Goal: Task Accomplishment & Management: Manage account settings

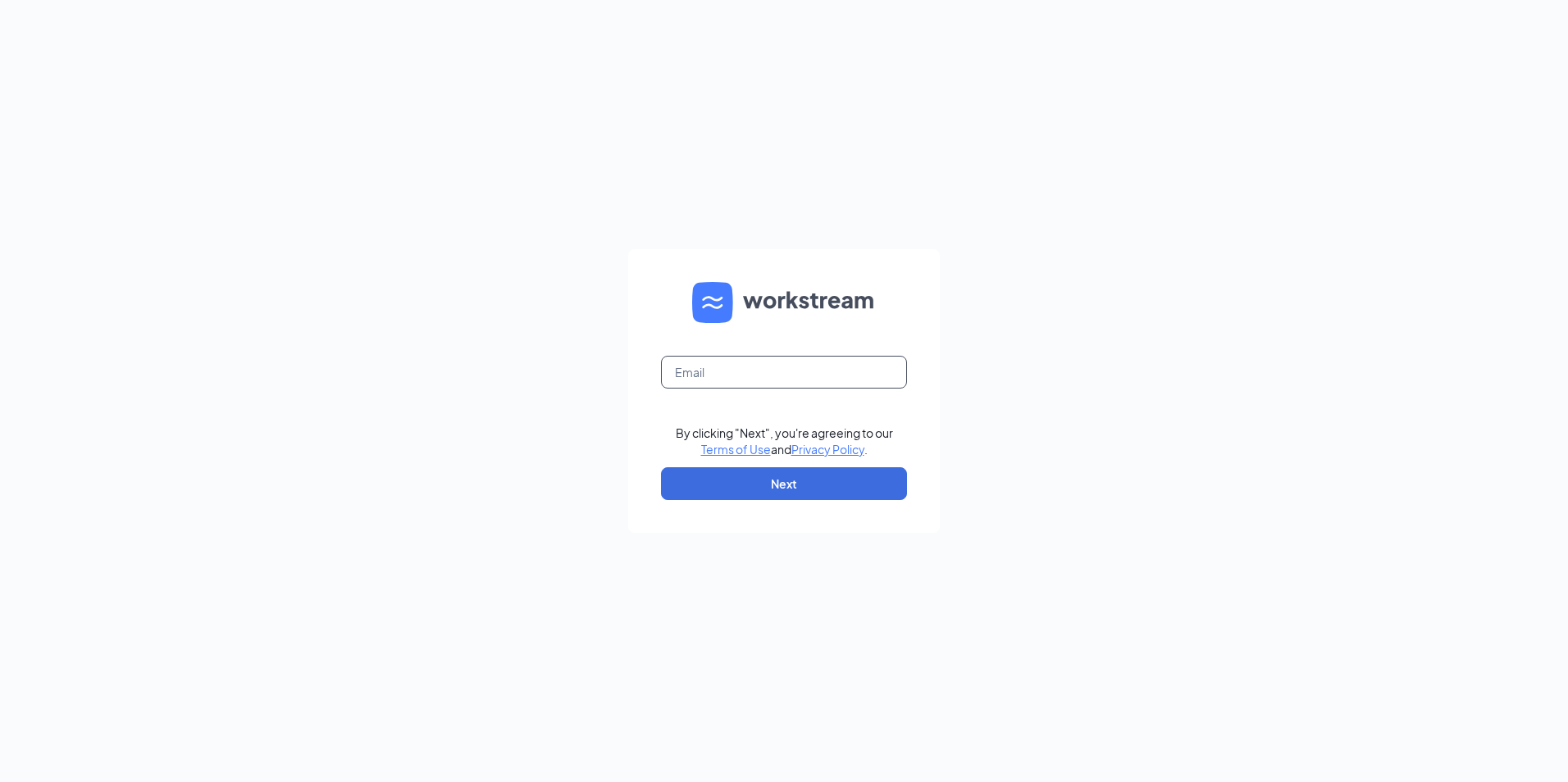
drag, startPoint x: 731, startPoint y: 376, endPoint x: 748, endPoint y: 380, distance: 17.5
click at [748, 380] on input "text" at bounding box center [784, 372] width 246 height 33
type input "gspringfield@racksoncayenne.com"
click at [804, 471] on button "Next" at bounding box center [784, 483] width 246 height 33
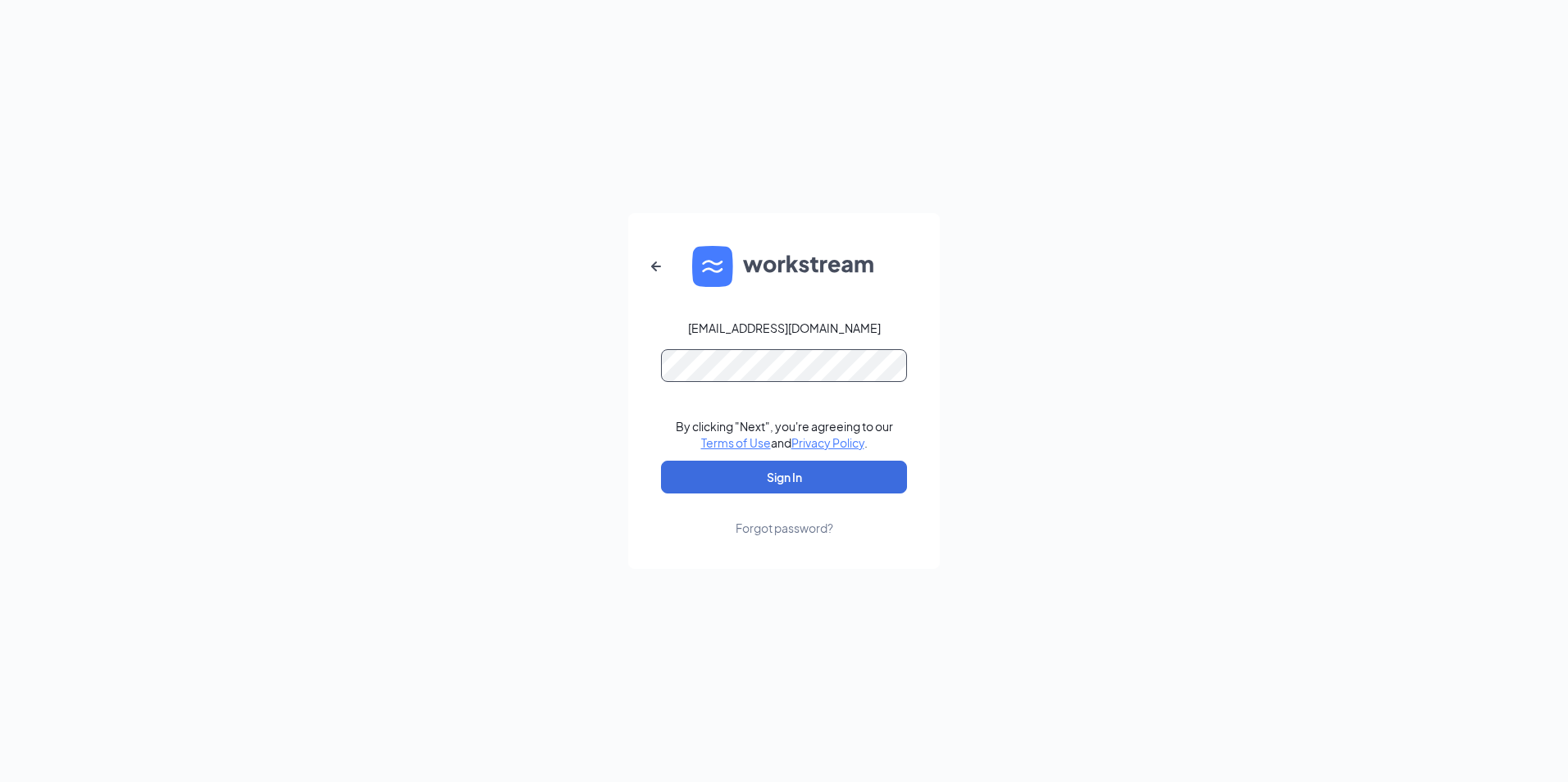
click at [661, 460] on button "Sign In" at bounding box center [784, 476] width 246 height 33
click at [671, 466] on button "Sign In" at bounding box center [784, 476] width 246 height 33
click at [661, 460] on button "Sign In" at bounding box center [784, 476] width 246 height 33
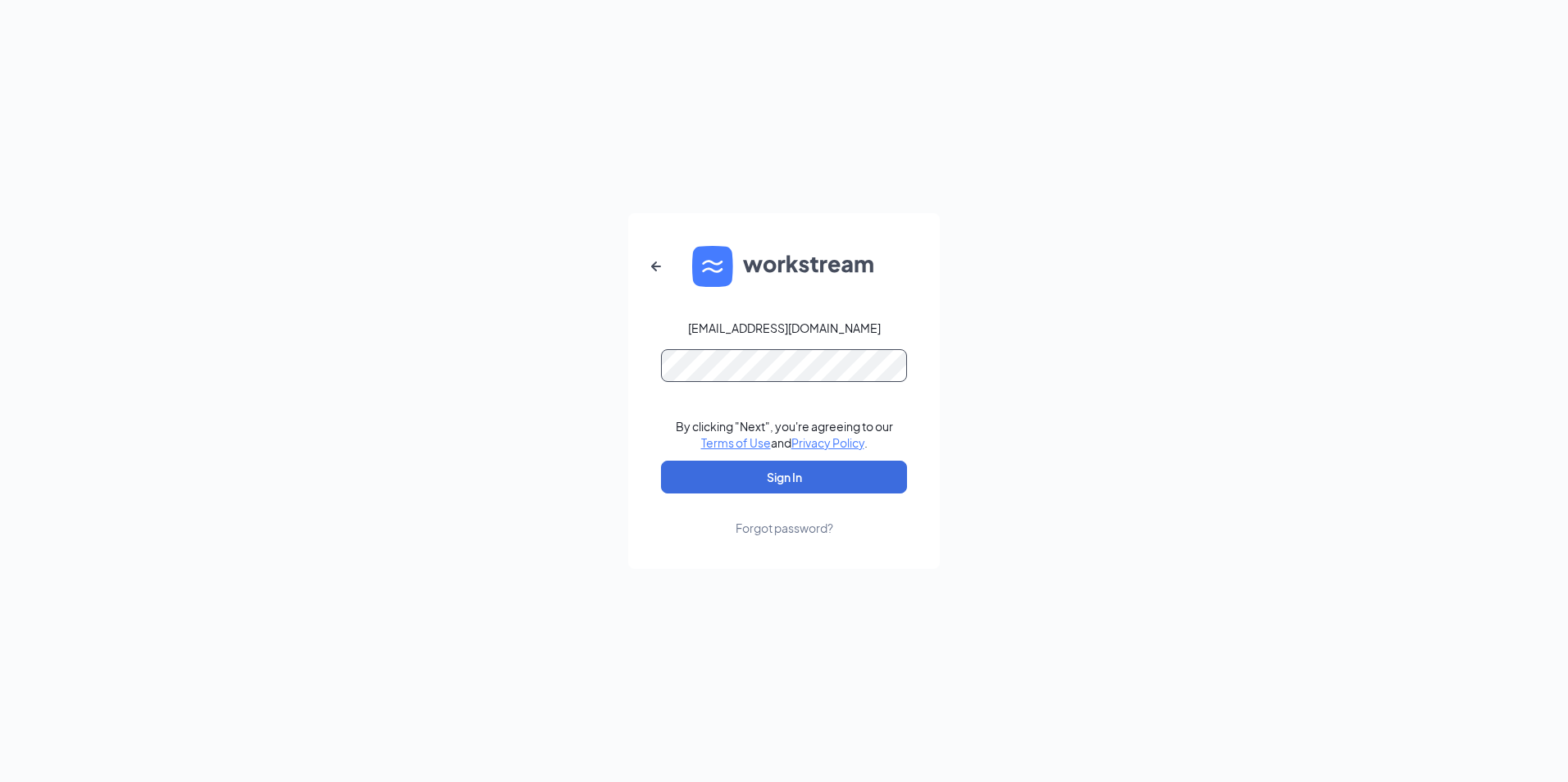
click at [661, 460] on button "Sign In" at bounding box center [784, 476] width 246 height 33
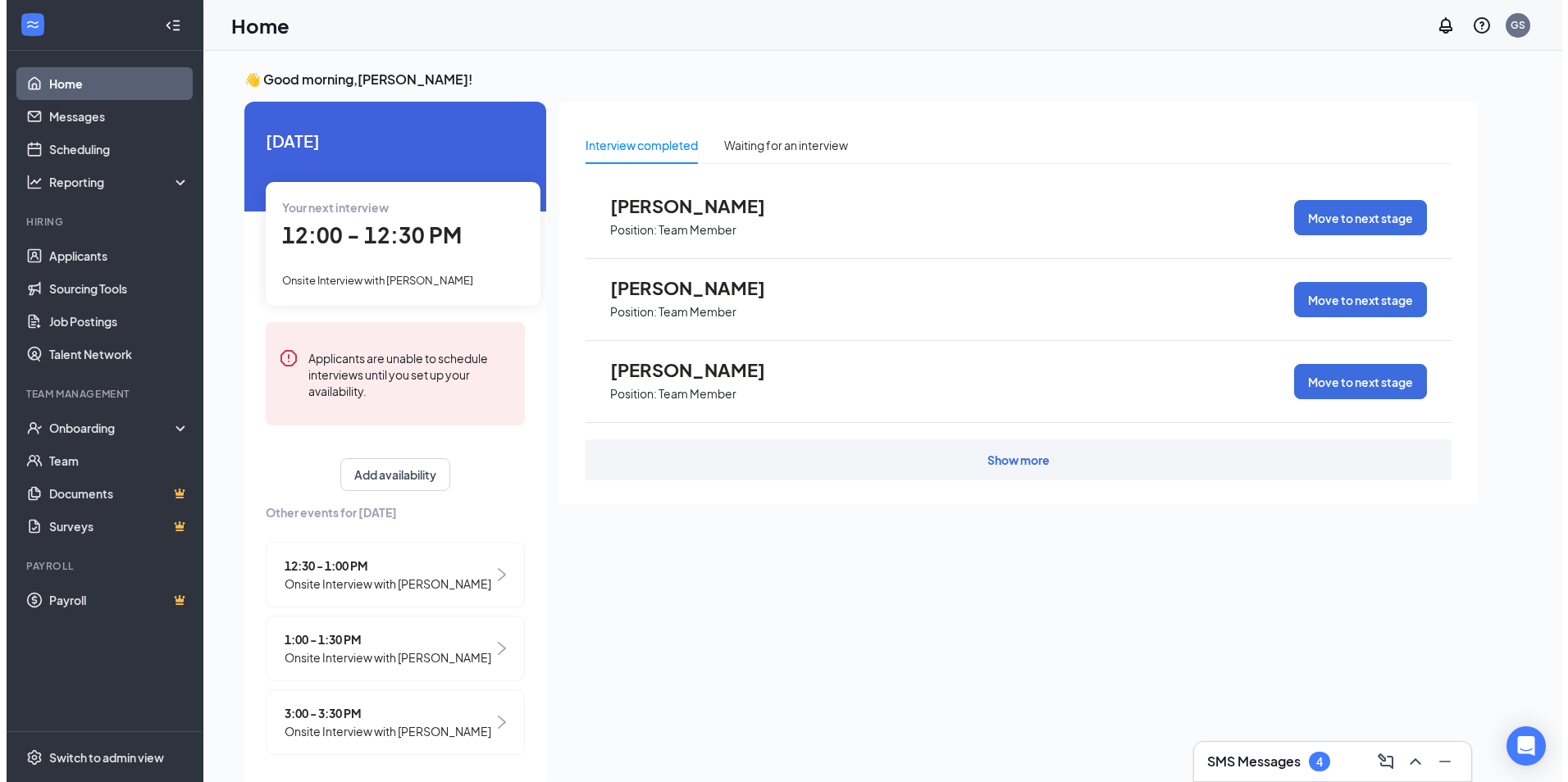
scroll to position [19, 0]
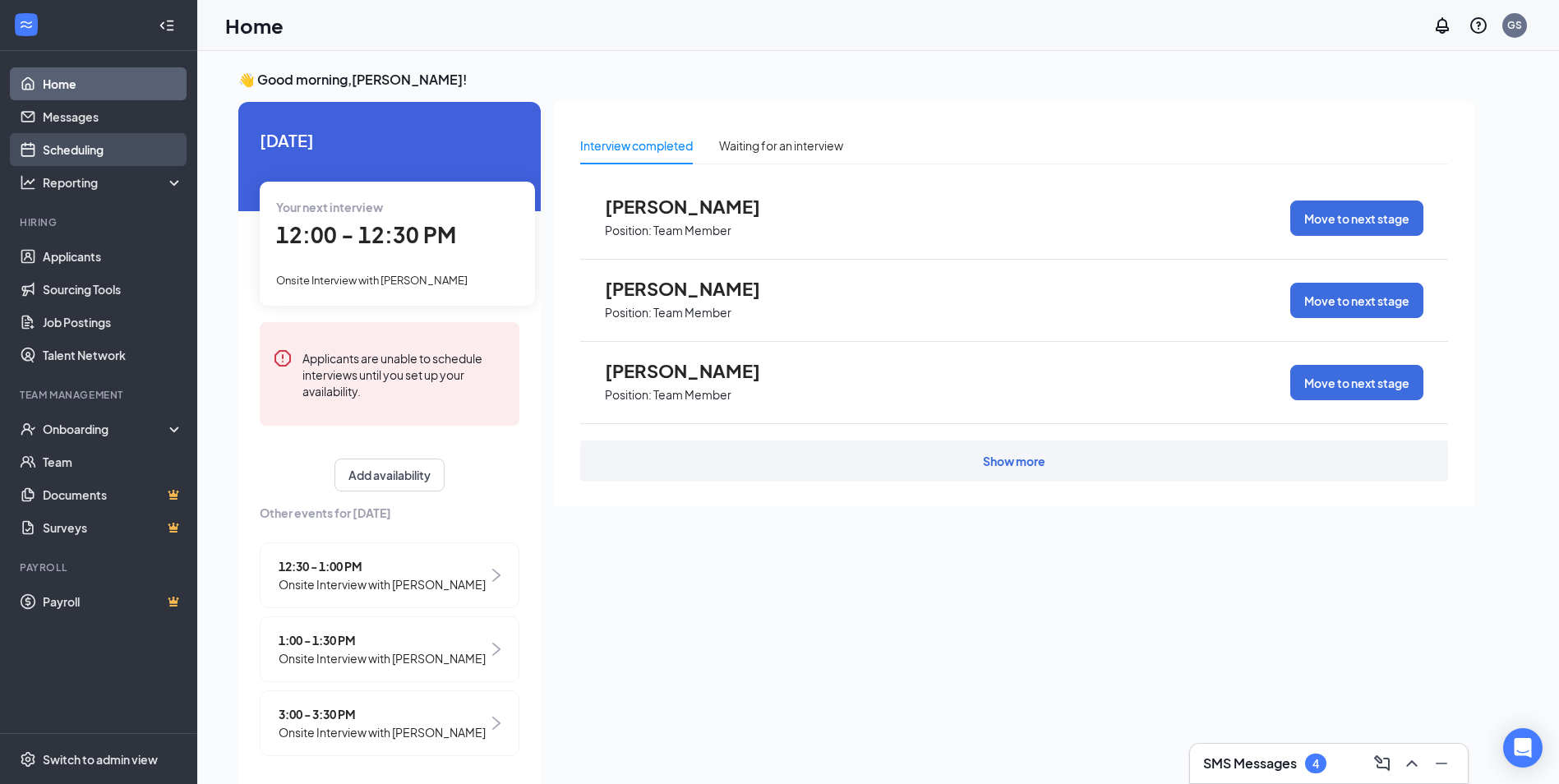
click at [59, 141] on link "Scheduling" at bounding box center [113, 149] width 141 height 33
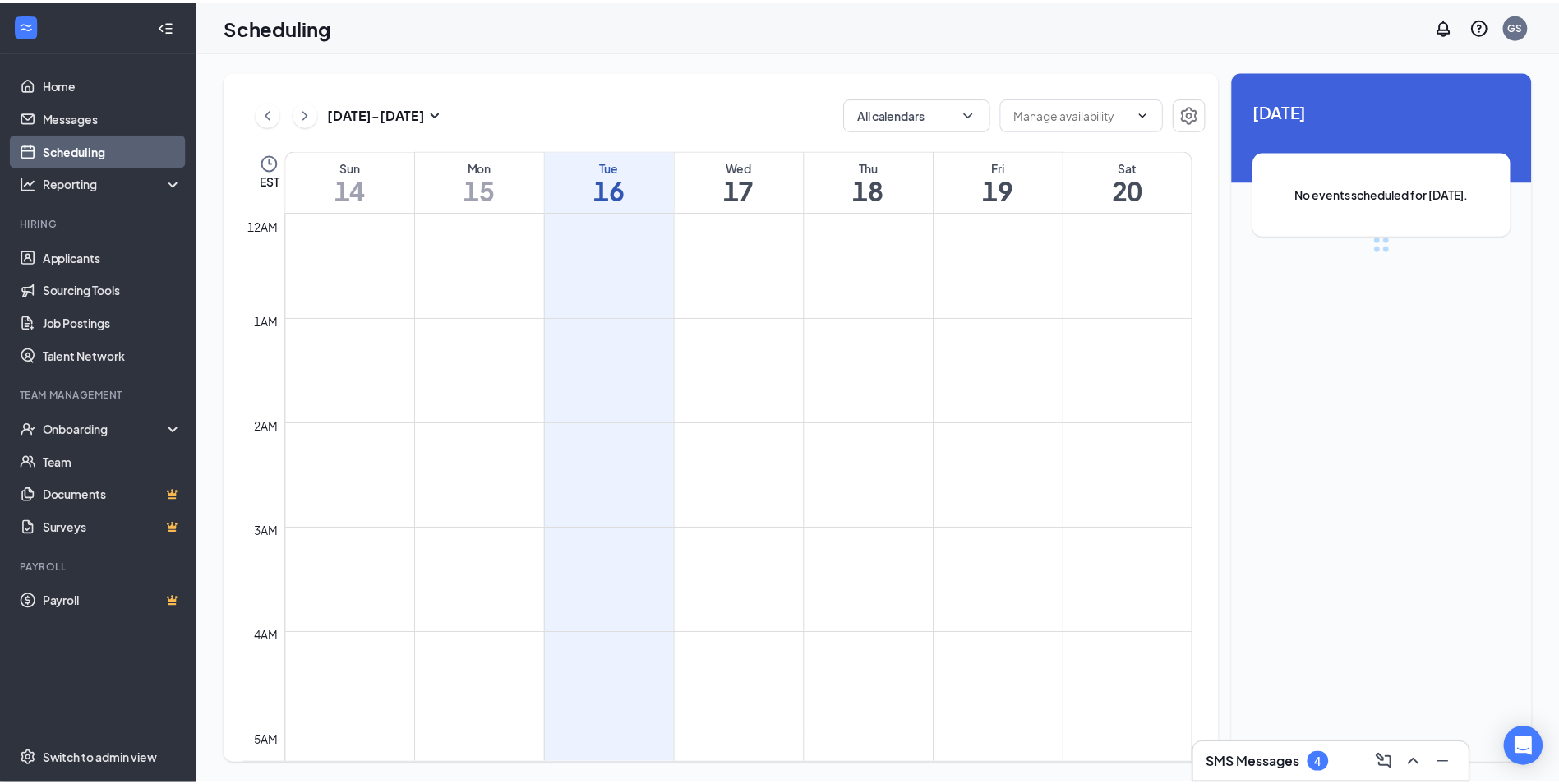
scroll to position [808, 0]
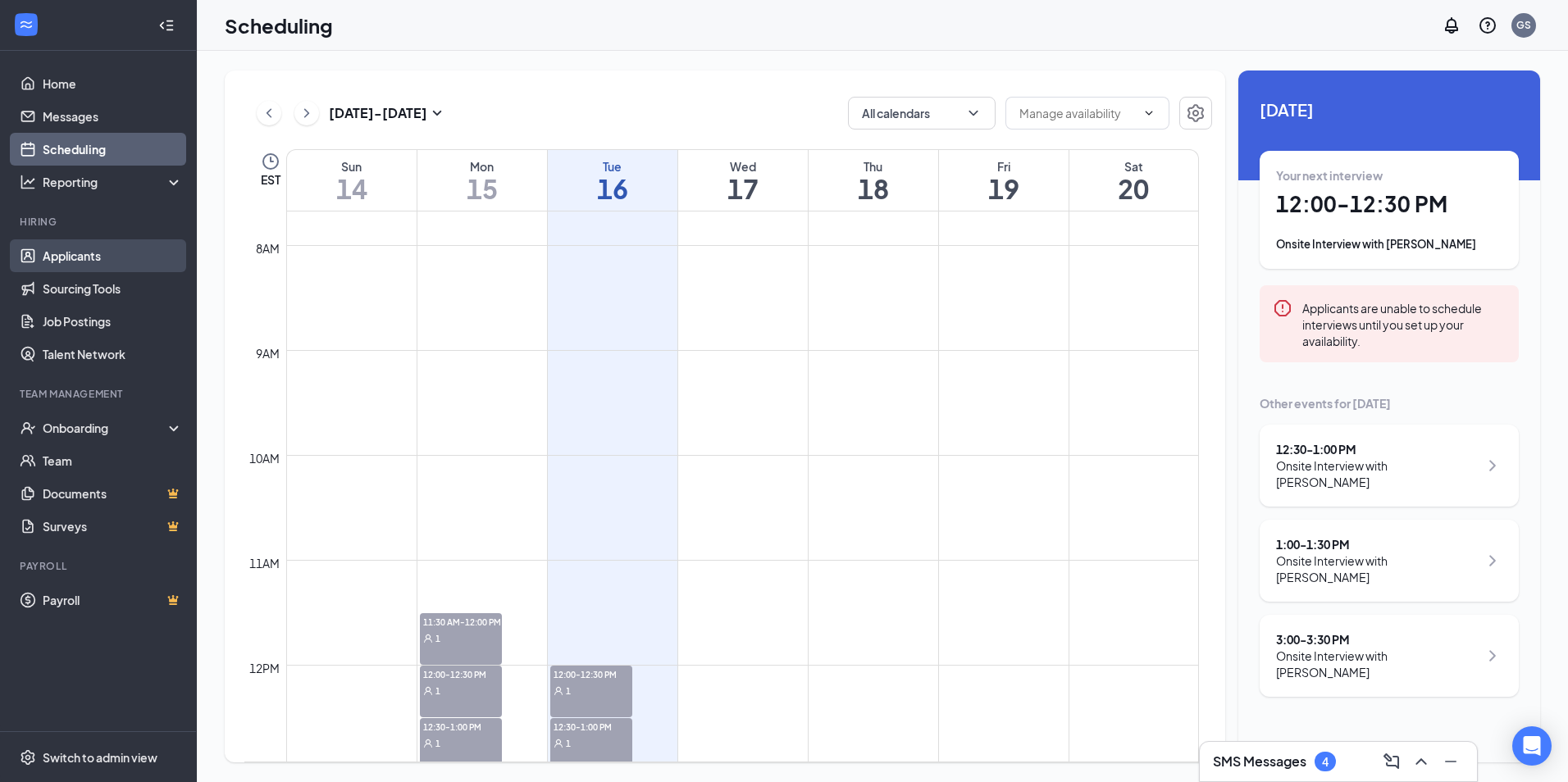
click at [106, 252] on link "Applicants" at bounding box center [113, 256] width 141 height 33
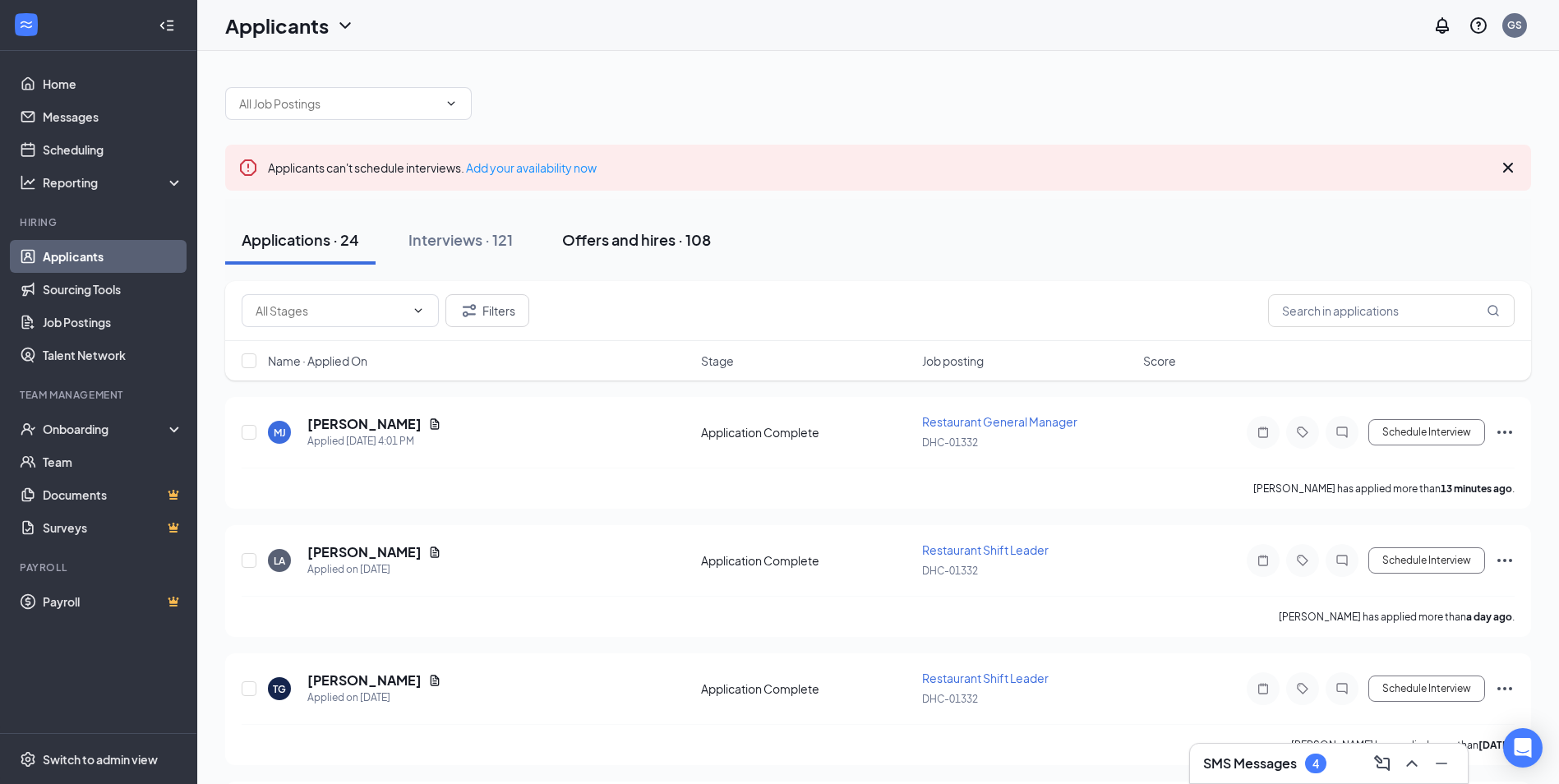
click at [596, 262] on button "Offers and hires · 108" at bounding box center [636, 240] width 182 height 49
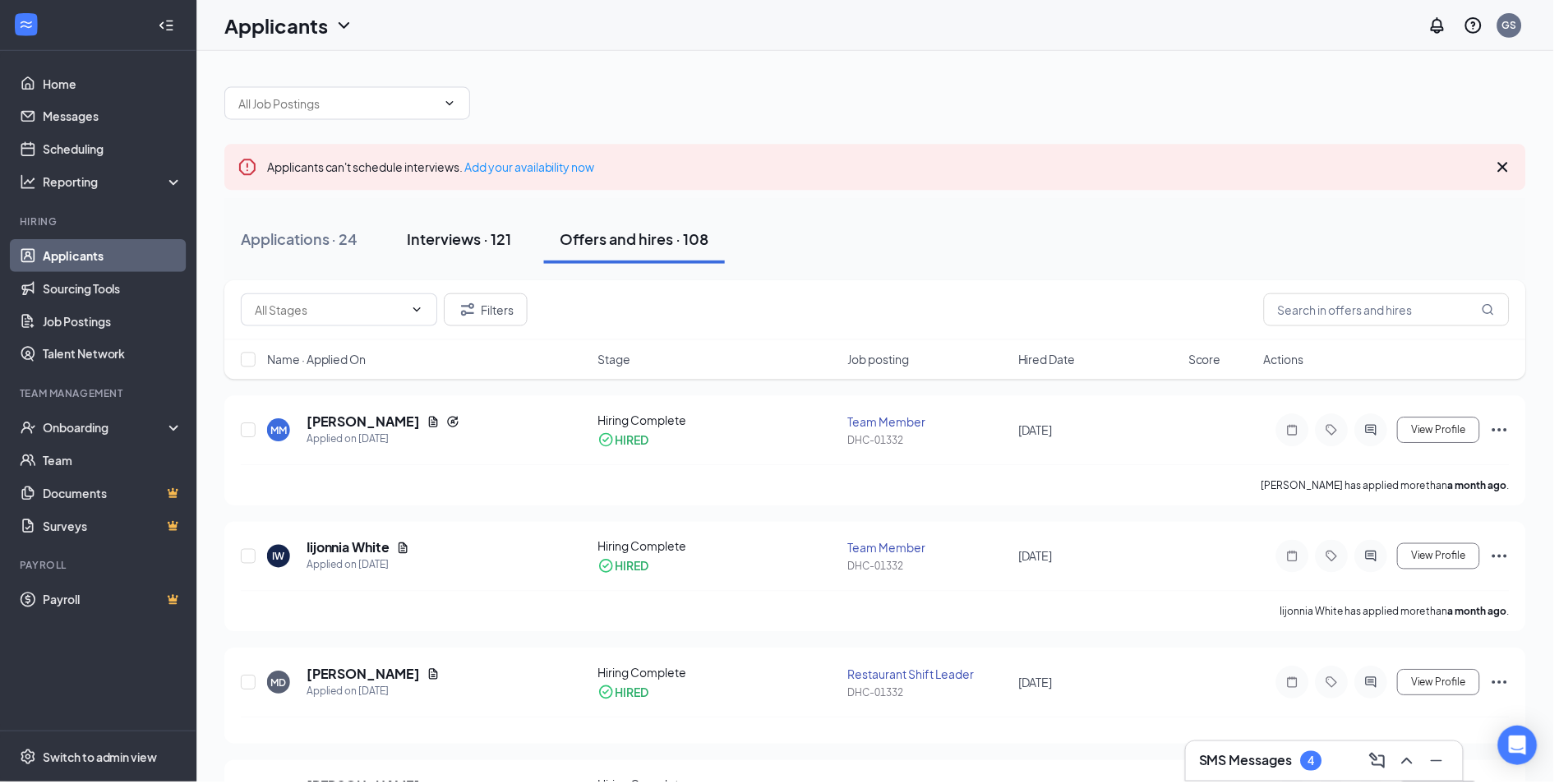
click at [482, 237] on div "Interviews · 121" at bounding box center [460, 239] width 104 height 20
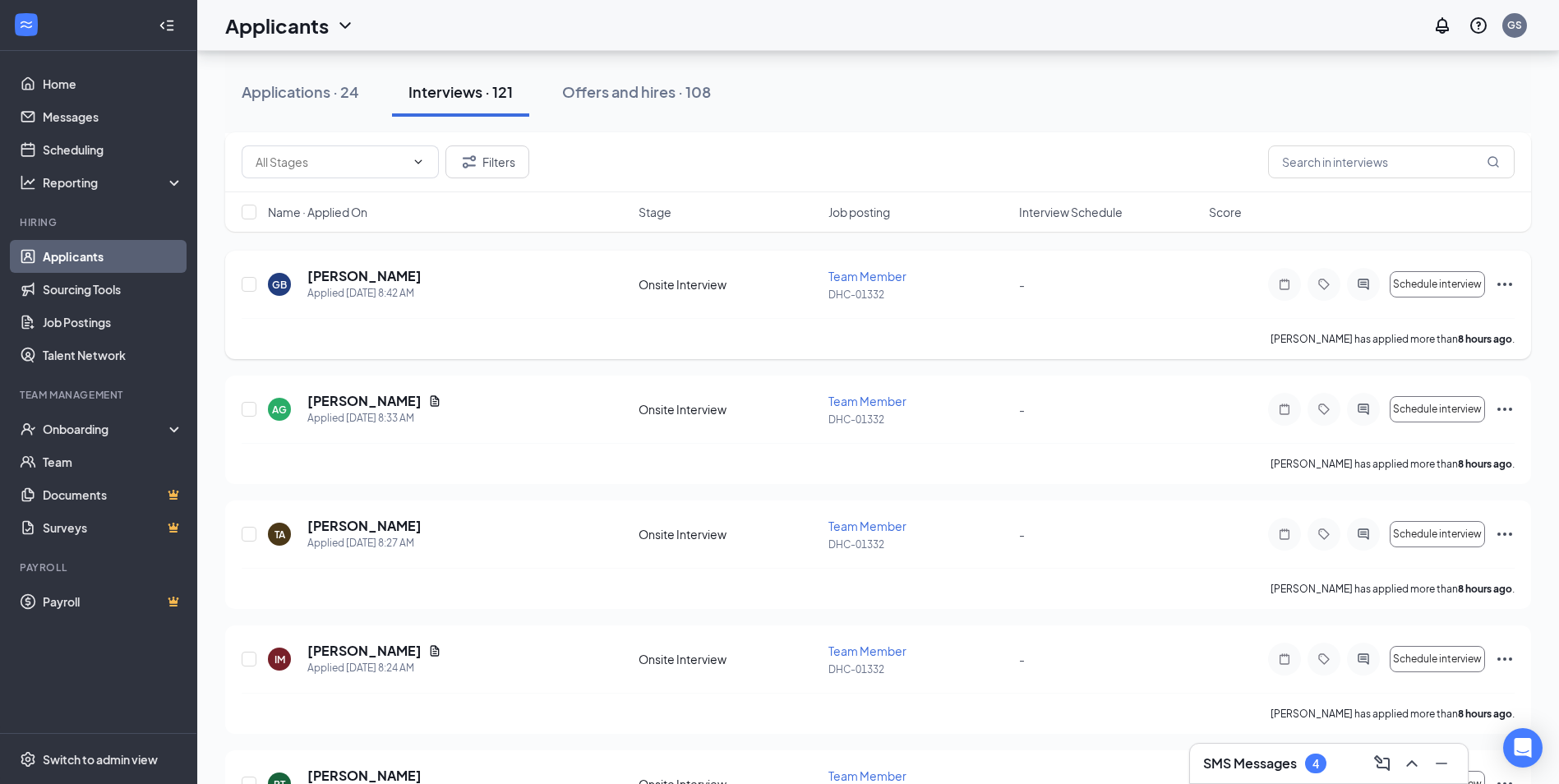
scroll to position [658, 0]
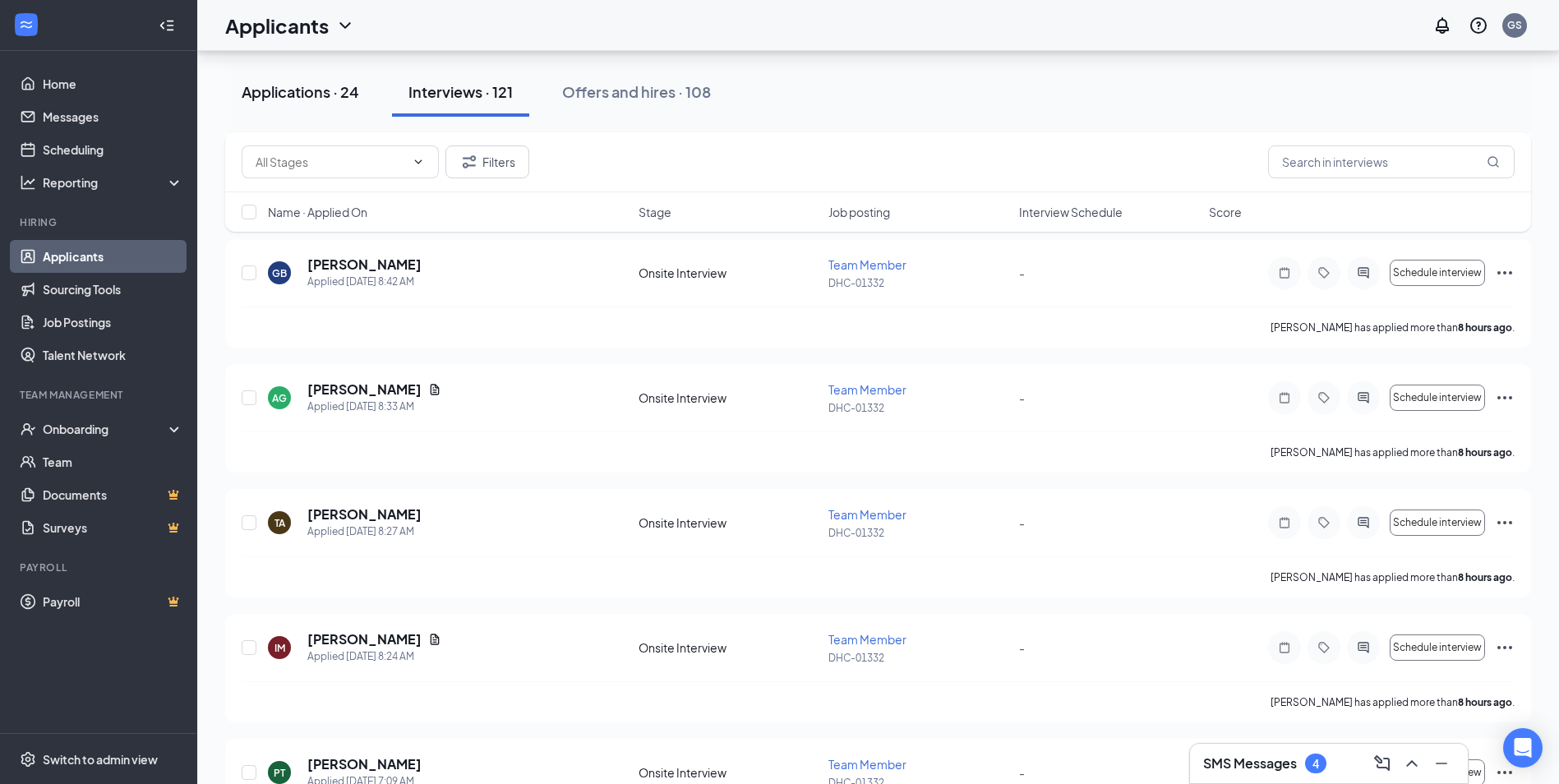
click at [307, 109] on button "Applications · 24" at bounding box center [300, 92] width 150 height 49
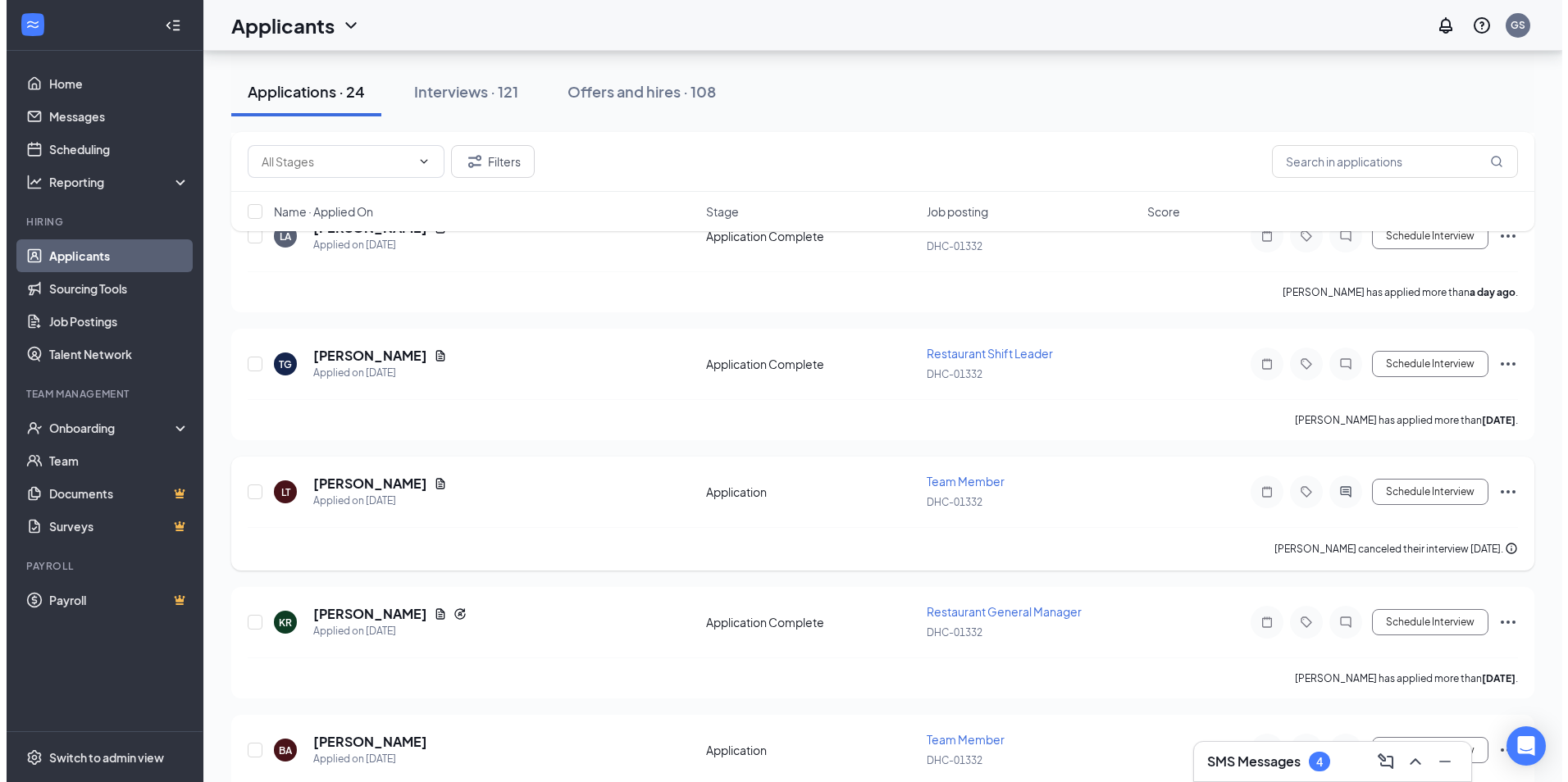
scroll to position [328, 0]
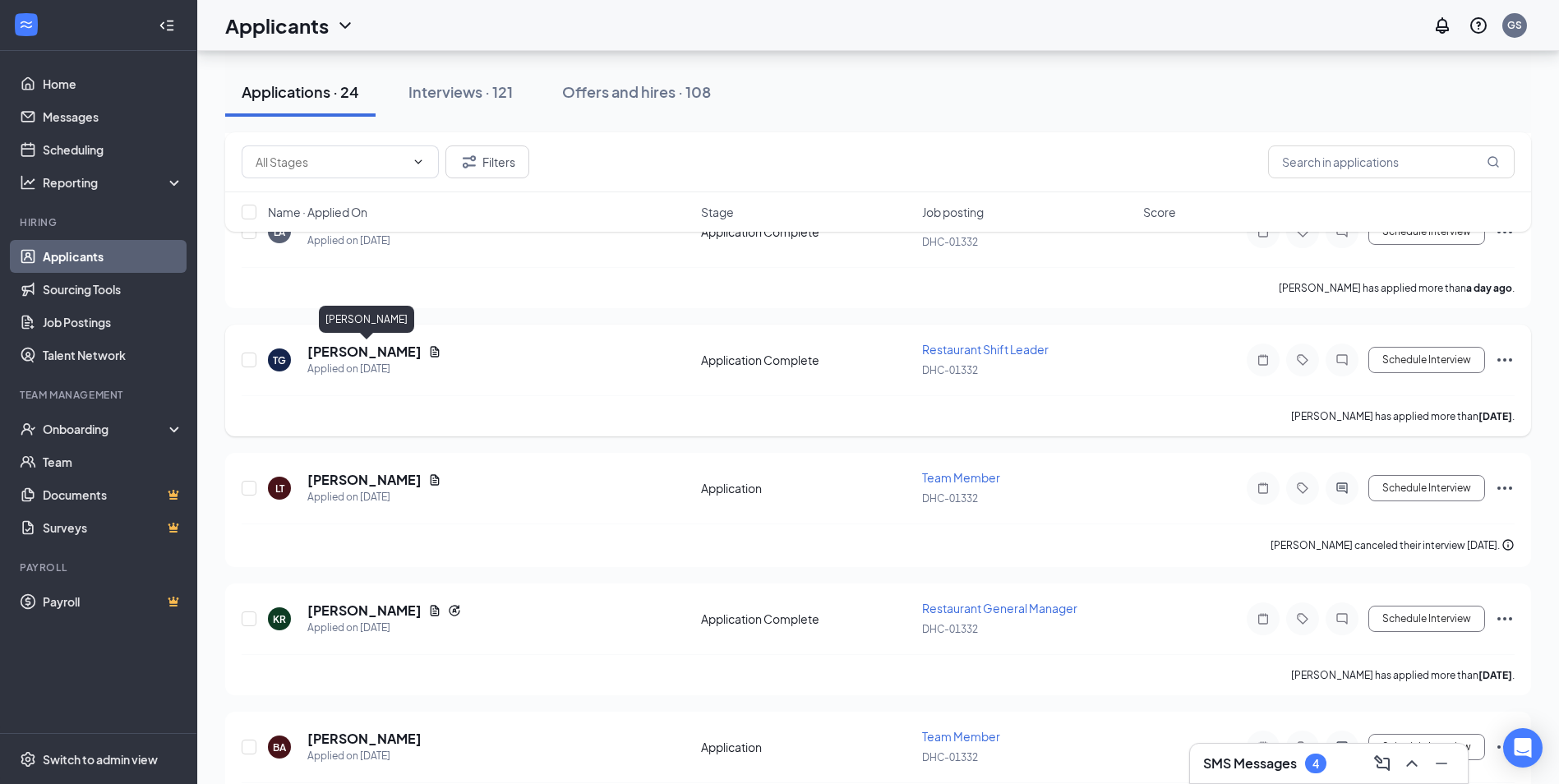
click at [341, 351] on h5 "TIFFANY GUARDINO" at bounding box center [364, 351] width 115 height 18
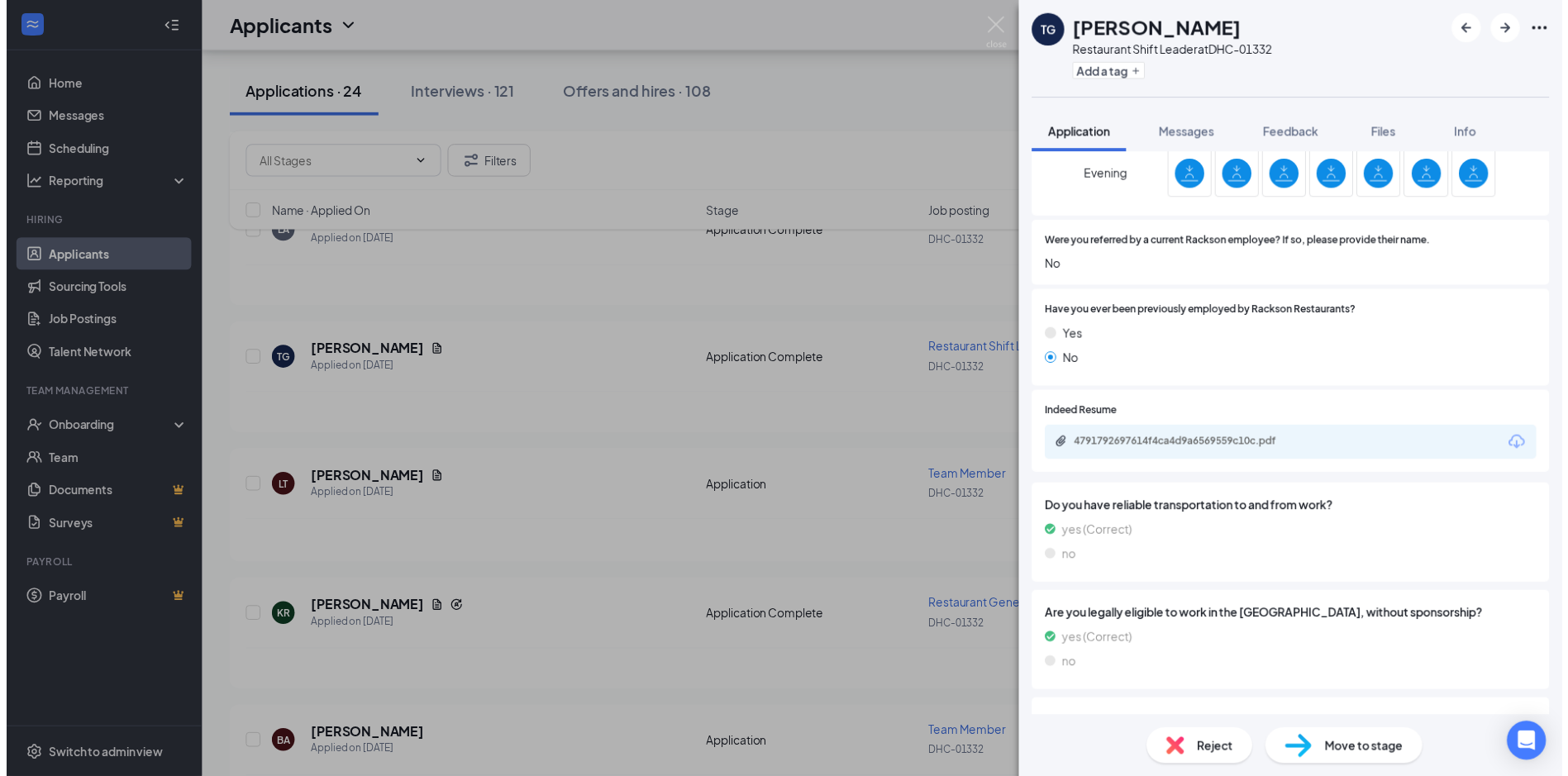
scroll to position [744, 0]
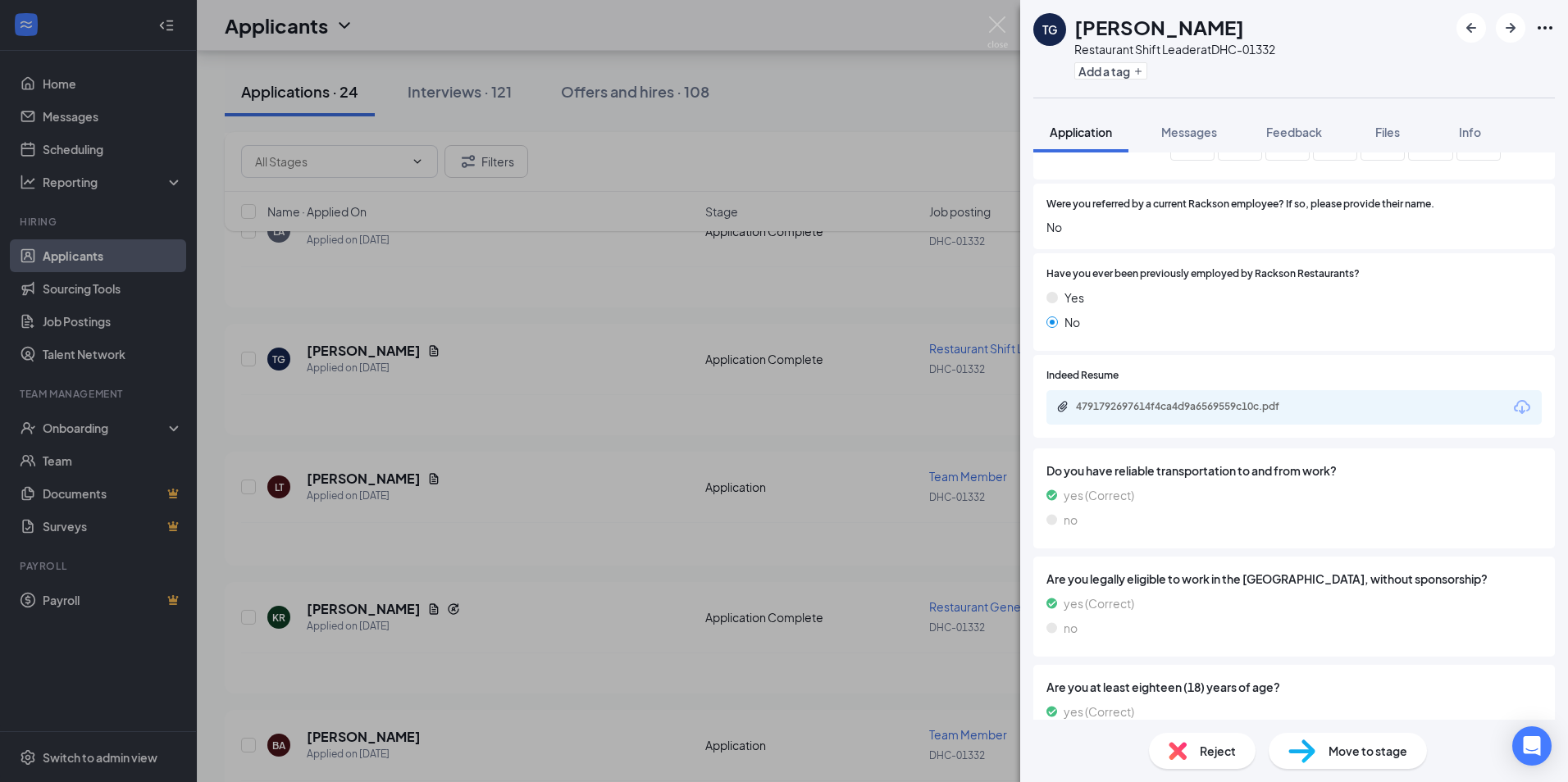
click at [1090, 412] on div "4791792697614f4ca4d9a6569559c10c.pdf" at bounding box center [1190, 406] width 229 height 13
click at [997, 31] on img at bounding box center [997, 32] width 20 height 32
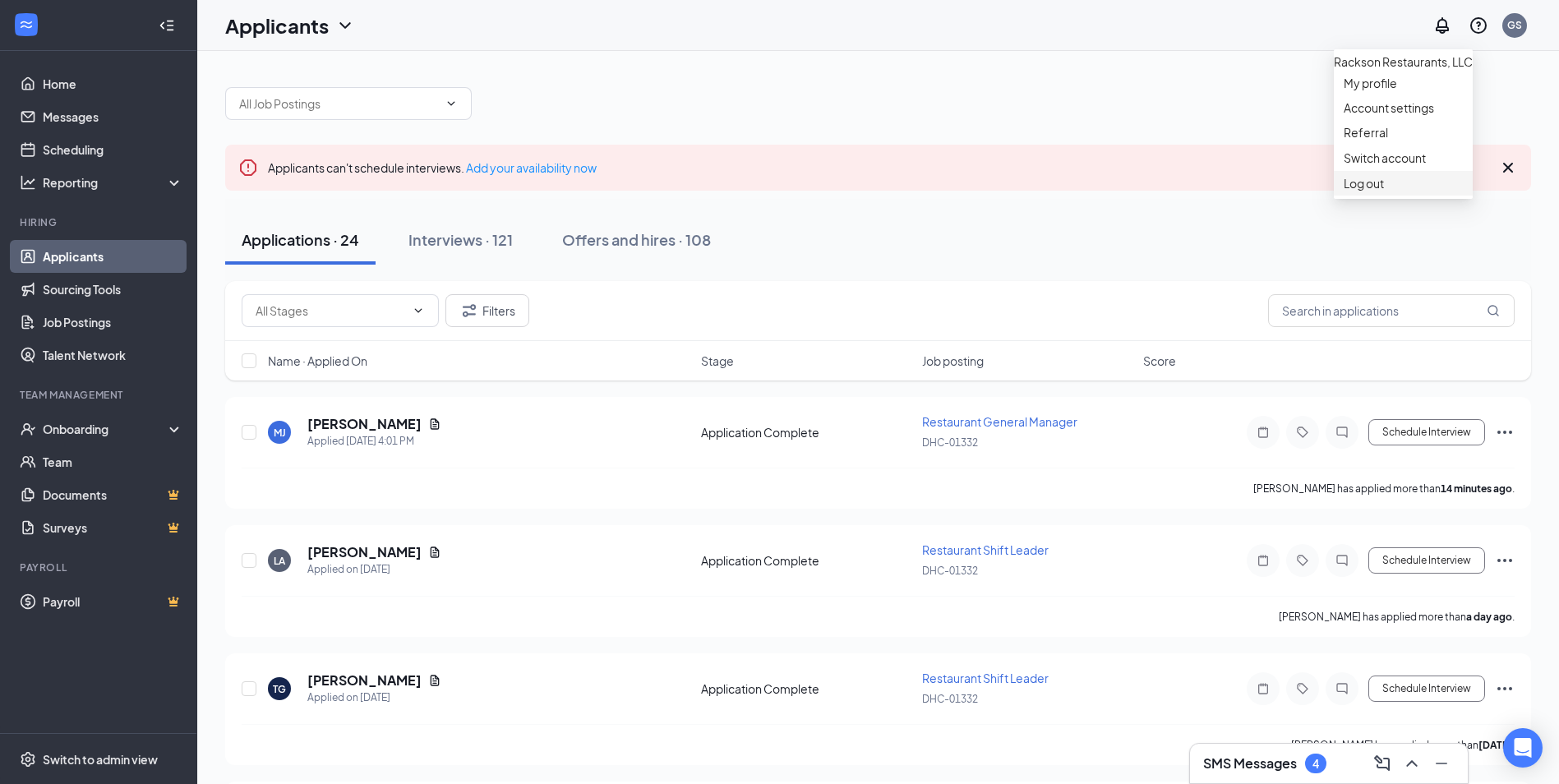
click at [1378, 195] on li "Log out" at bounding box center [1404, 182] width 139 height 25
